Goal: Communication & Community: Answer question/provide support

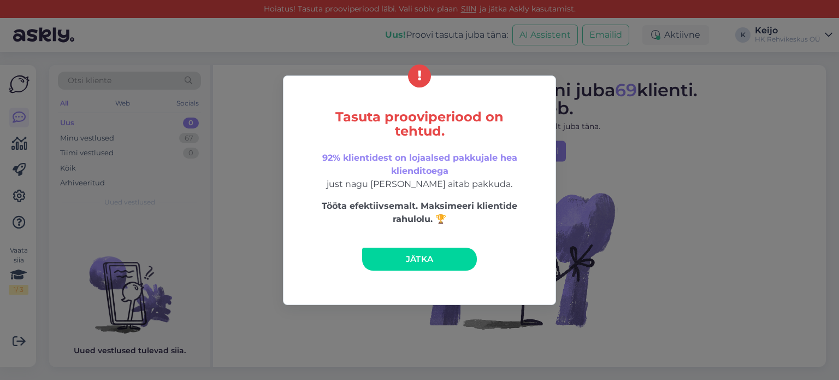
click at [424, 255] on span "Jätka" at bounding box center [420, 259] width 28 height 10
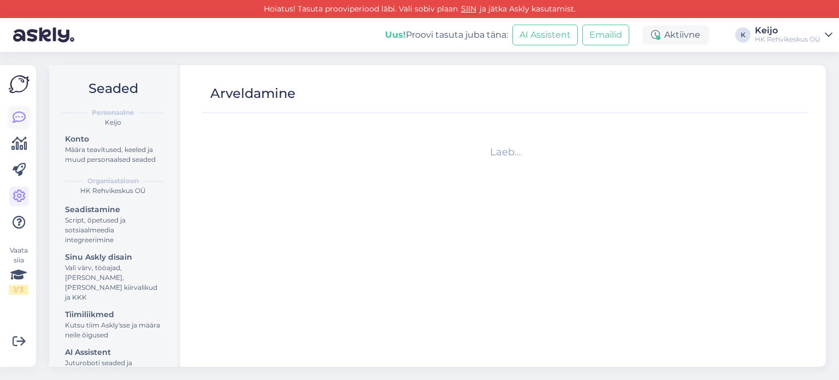
click at [22, 111] on icon at bounding box center [19, 117] width 13 height 13
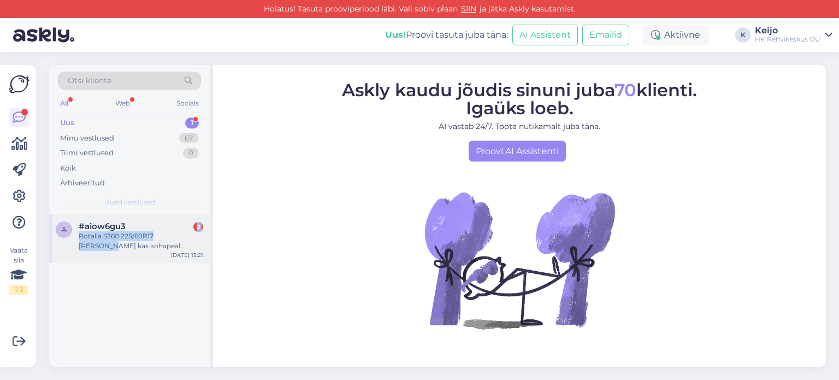
click at [186, 230] on div "#aiow6gu3 2 Rotalla S360 225/60R17 [PERSON_NAME] kas kohapeal [GEOGRAPHIC_DATA]…" at bounding box center [141, 236] width 125 height 30
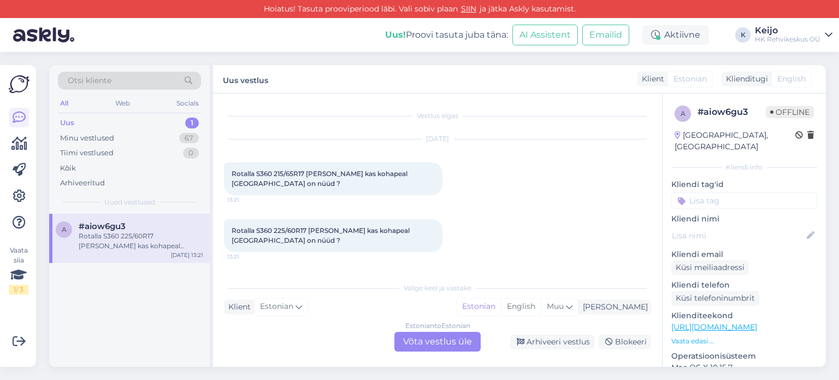
click at [413, 338] on div "Estonian to Estonian Võta vestlus üle" at bounding box center [438, 342] width 86 height 20
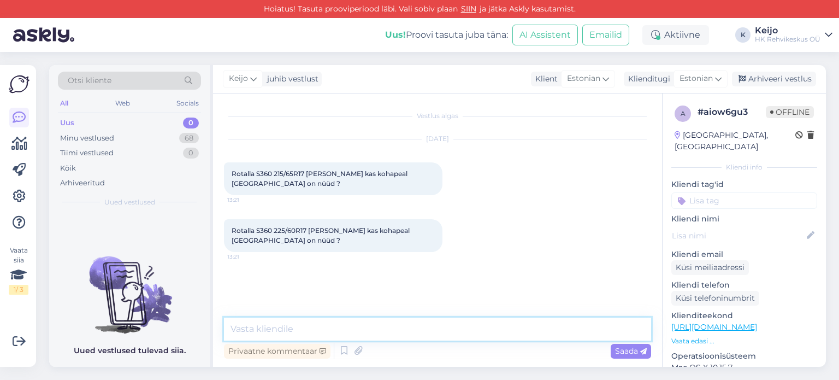
click at [356, 325] on textarea at bounding box center [437, 328] width 427 height 23
type textarea "Tere!"
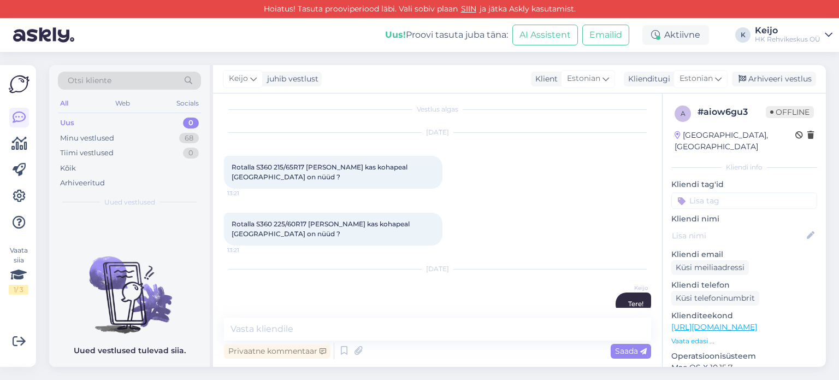
click at [304, 168] on span "Rotalla S360 215/65R17 [PERSON_NAME] kas kohapeal [GEOGRAPHIC_DATA] on nüüd ?" at bounding box center [321, 172] width 178 height 18
click at [295, 333] on textarea at bounding box center [437, 328] width 427 height 23
paste textarea "215/65R17 Rotalla S360 103T XL"
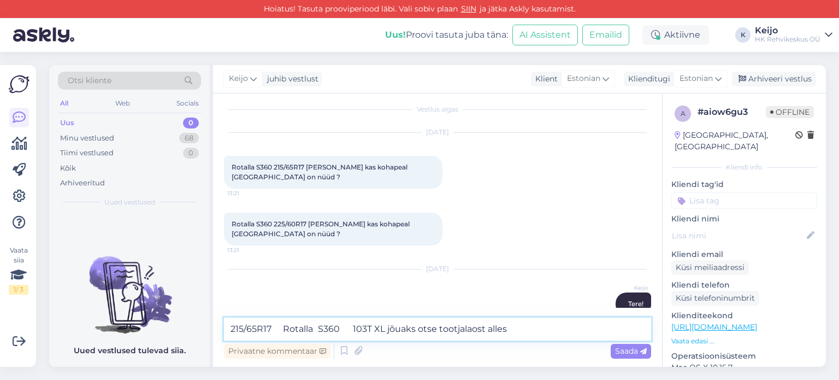
paste textarea "([DATE])"
type textarea "215/65R17 Rotalla S360 103T XL jõuaks otse tootjalaost alles ([DATE])"
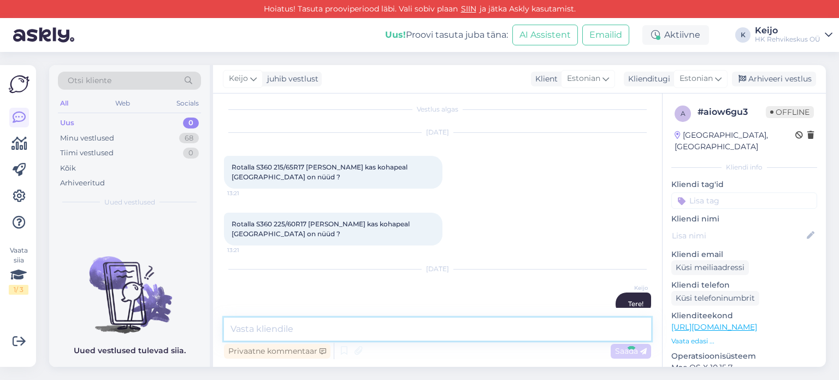
scroll to position [63, 0]
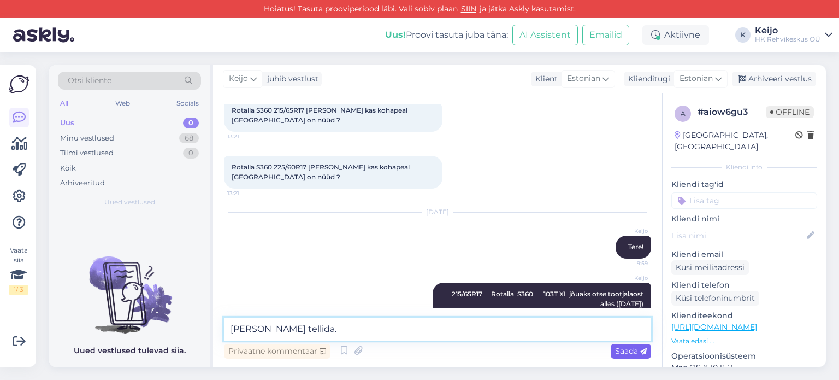
type textarea "[PERSON_NAME] tellida."
click at [629, 352] on span "Saada" at bounding box center [631, 351] width 32 height 10
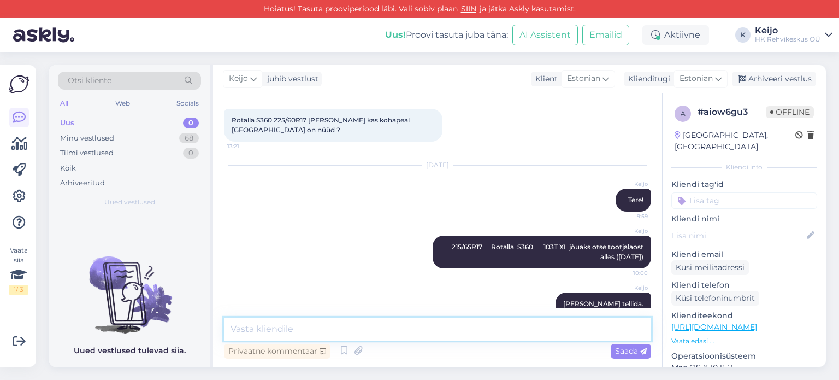
click at [330, 334] on textarea at bounding box center [437, 328] width 427 height 23
click at [356, 352] on icon at bounding box center [358, 351] width 15 height 16
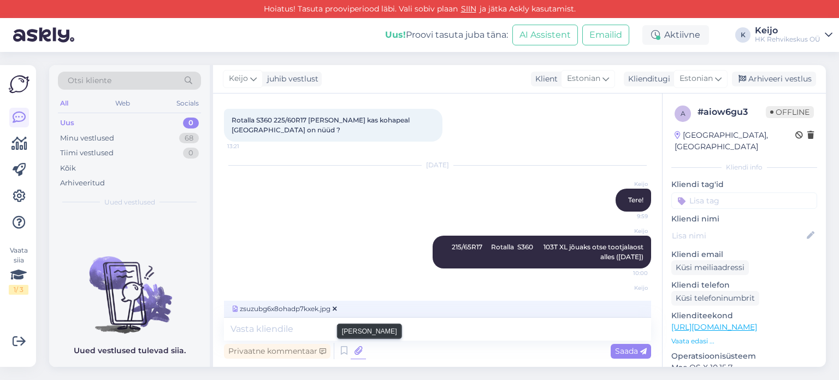
click at [357, 351] on icon at bounding box center [358, 351] width 15 height 16
click at [334, 328] on textarea at bounding box center [437, 328] width 427 height 23
type textarea "a"
paste textarea "Grip Peak Winter"
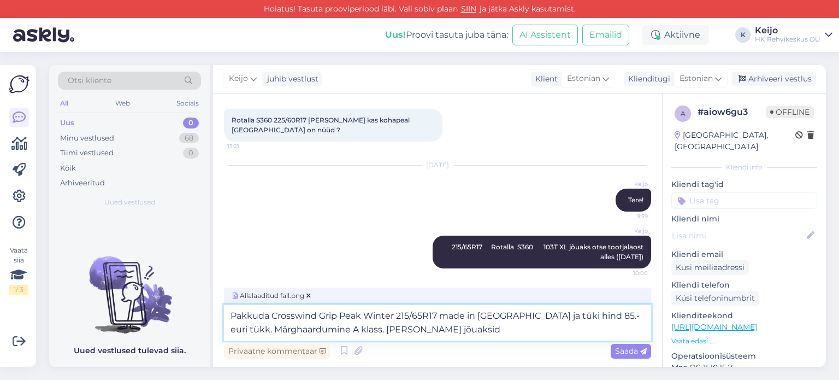
click at [433, 334] on textarea "Pakkuda Crosswind Grip Peak Winter 215/65R17 made in [GEOGRAPHIC_DATA] ja tüki …" at bounding box center [437, 322] width 427 height 36
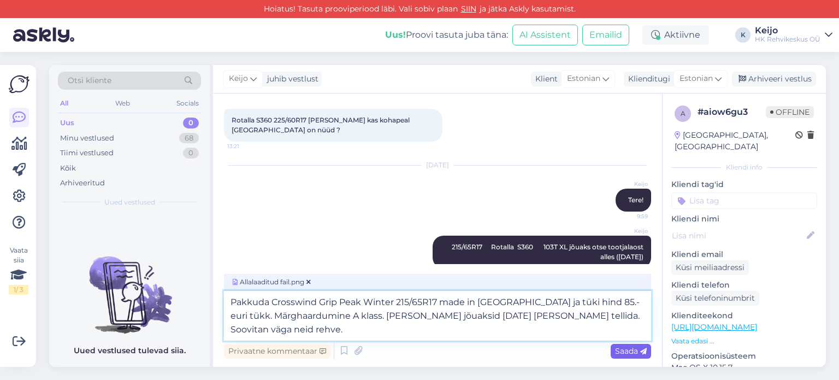
type textarea "Pakkuda Crosswind Grip Peak Winter 215/65R17 made in [GEOGRAPHIC_DATA] ja tüki …"
click at [625, 351] on span "Saada" at bounding box center [631, 351] width 32 height 10
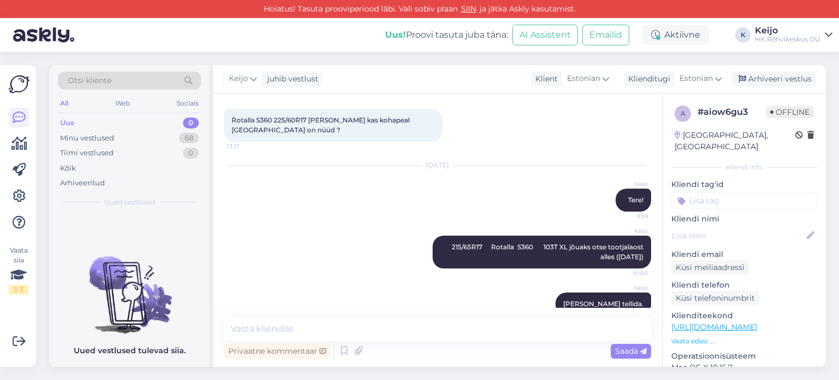
scroll to position [256, 0]
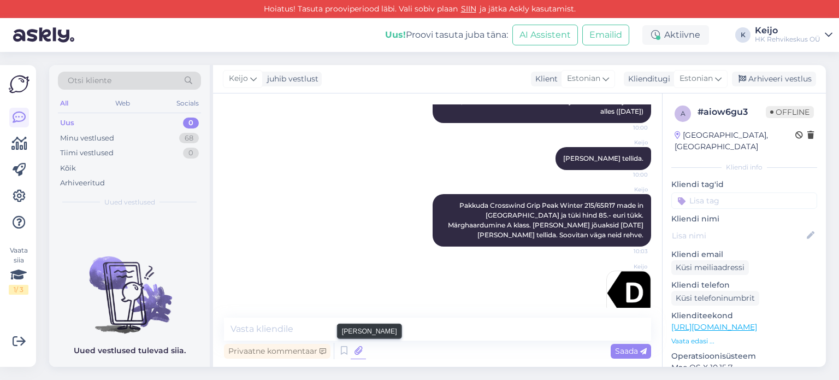
click at [354, 351] on icon at bounding box center [358, 351] width 15 height 16
click at [623, 274] on img at bounding box center [629, 293] width 44 height 44
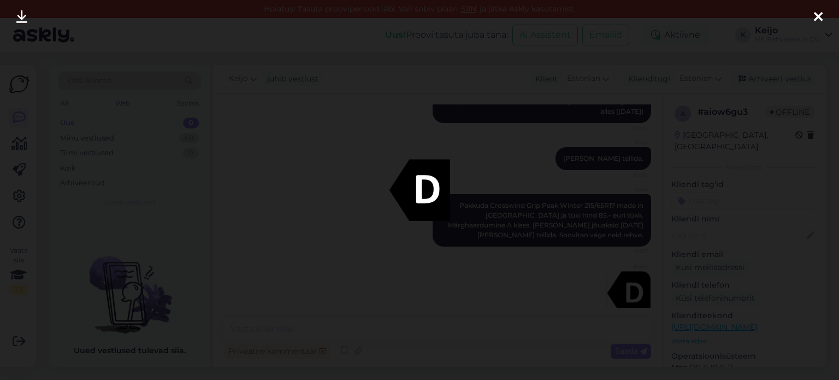
click at [822, 17] on icon at bounding box center [818, 17] width 9 height 14
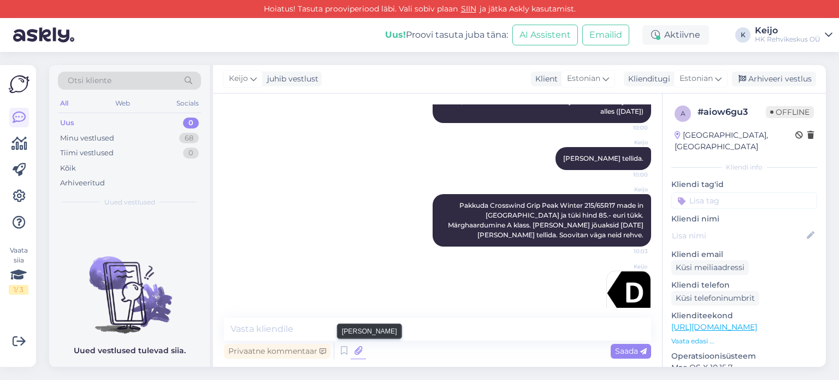
click at [363, 351] on icon at bounding box center [358, 351] width 15 height 16
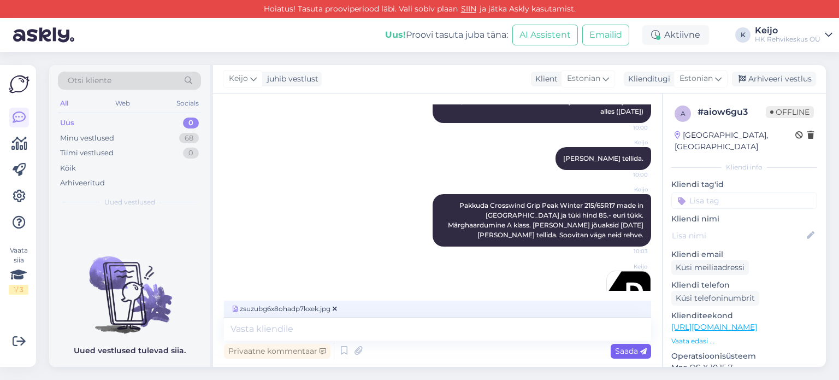
click at [638, 351] on span "Saada" at bounding box center [631, 351] width 32 height 10
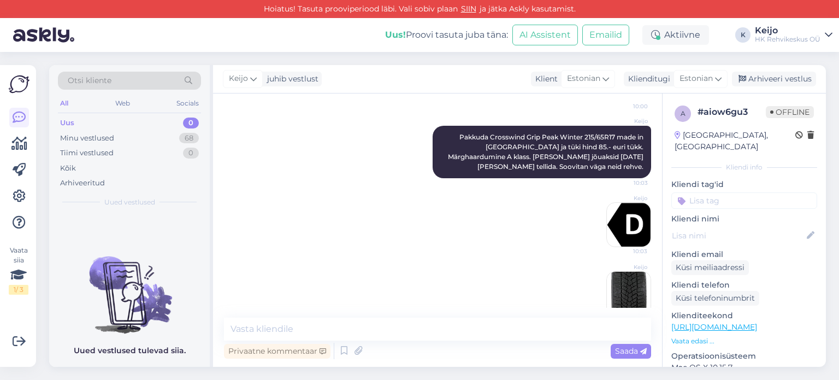
drag, startPoint x: 626, startPoint y: 192, endPoint x: 548, endPoint y: 211, distance: 79.8
click at [548, 211] on div "Keijo Pakkuda Crosswind Grip Peak Winter 215/65R17 made in [GEOGRAPHIC_DATA] ja…" at bounding box center [437, 186] width 427 height 145
click at [625, 290] on img at bounding box center [629, 294] width 44 height 44
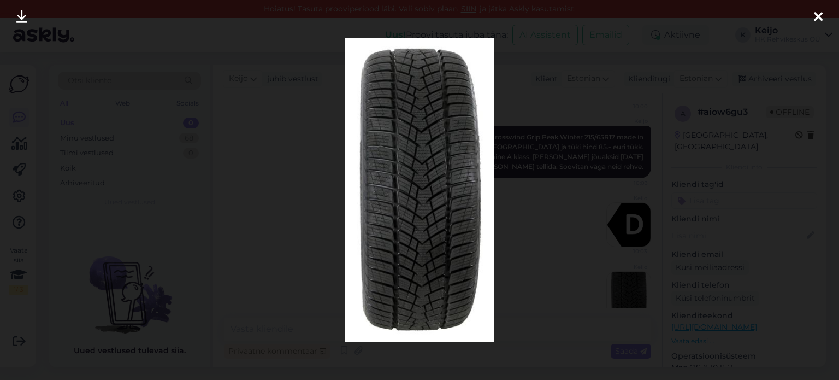
click at [817, 15] on icon at bounding box center [818, 17] width 9 height 14
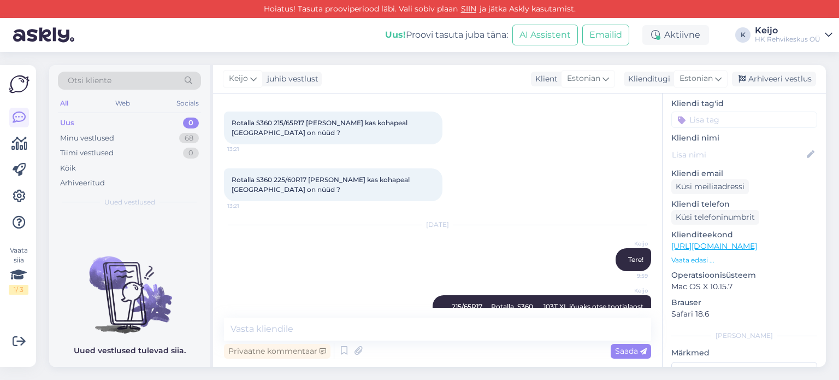
scroll to position [109, 0]
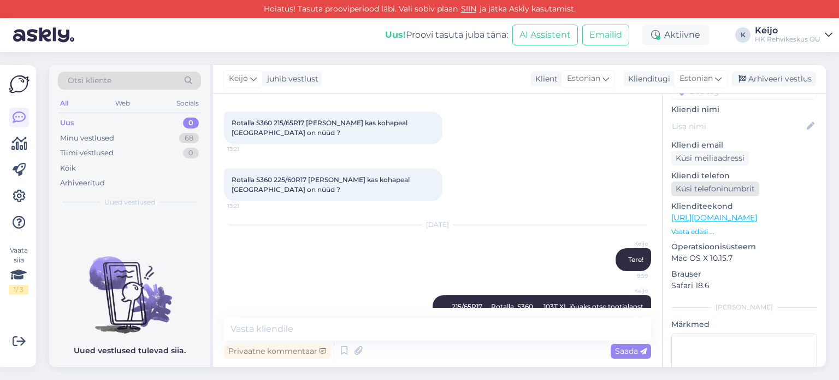
click at [704, 181] on div "Küsi telefoninumbrit" at bounding box center [716, 188] width 88 height 15
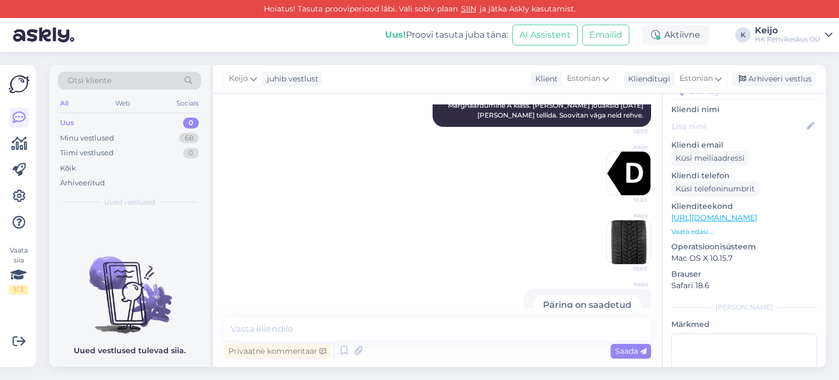
scroll to position [380, 0]
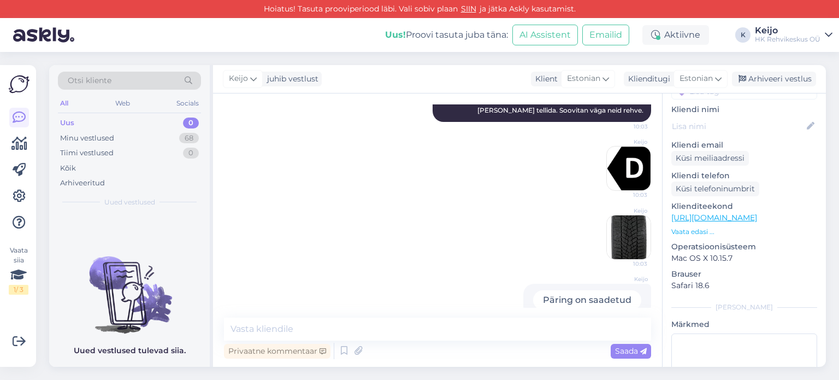
click at [610, 220] on img at bounding box center [629, 237] width 44 height 44
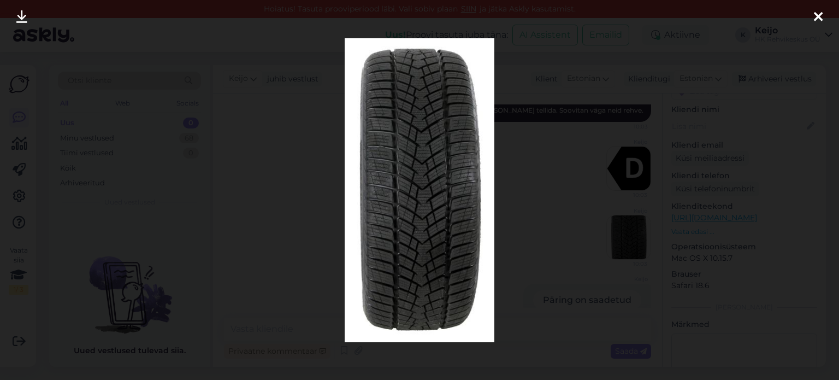
click at [817, 21] on icon at bounding box center [818, 17] width 9 height 14
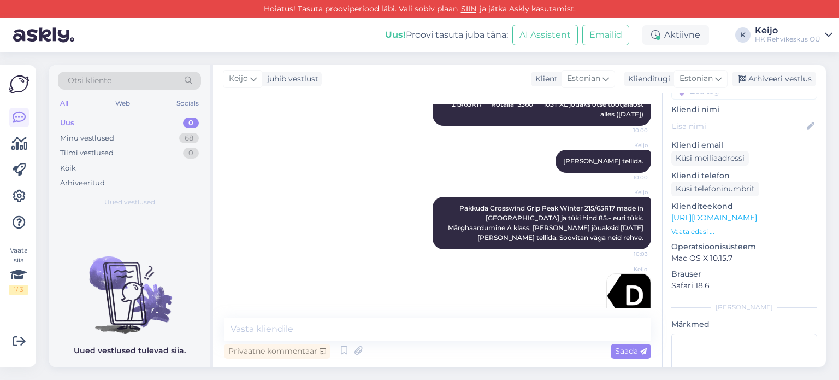
scroll to position [216, 0]
